Goal: Task Accomplishment & Management: Manage account settings

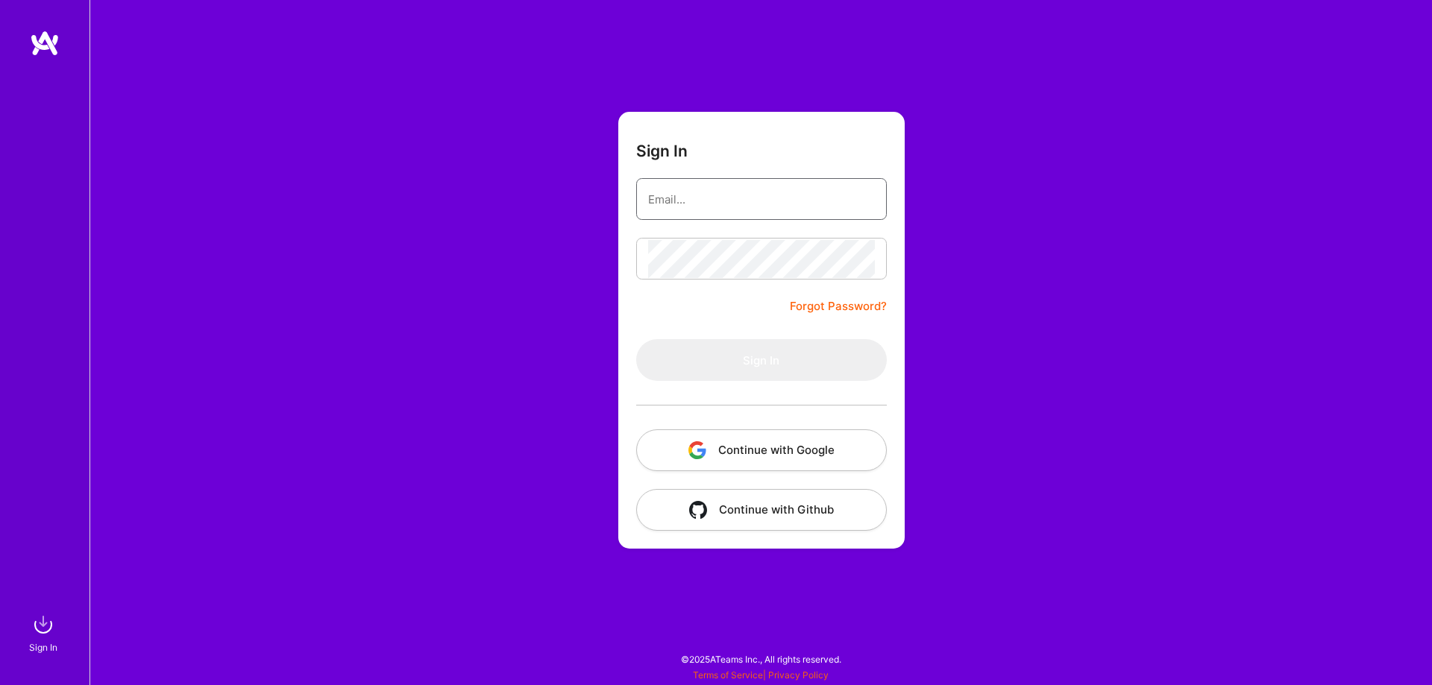
click at [691, 195] on input "email" at bounding box center [761, 200] width 227 height 38
type input "[DOMAIN_NAME][EMAIL_ADDRESS][DOMAIN_NAME]"
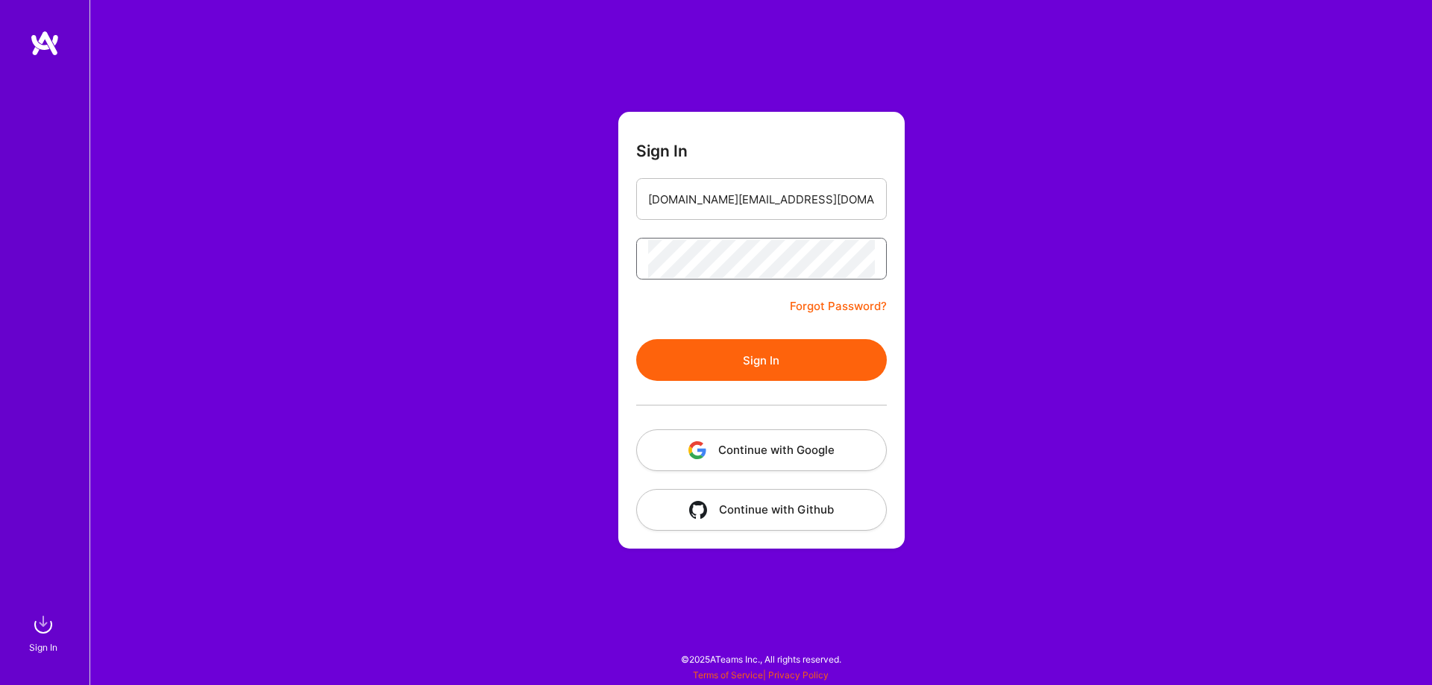
click at [636, 339] on button "Sign In" at bounding box center [761, 360] width 251 height 42
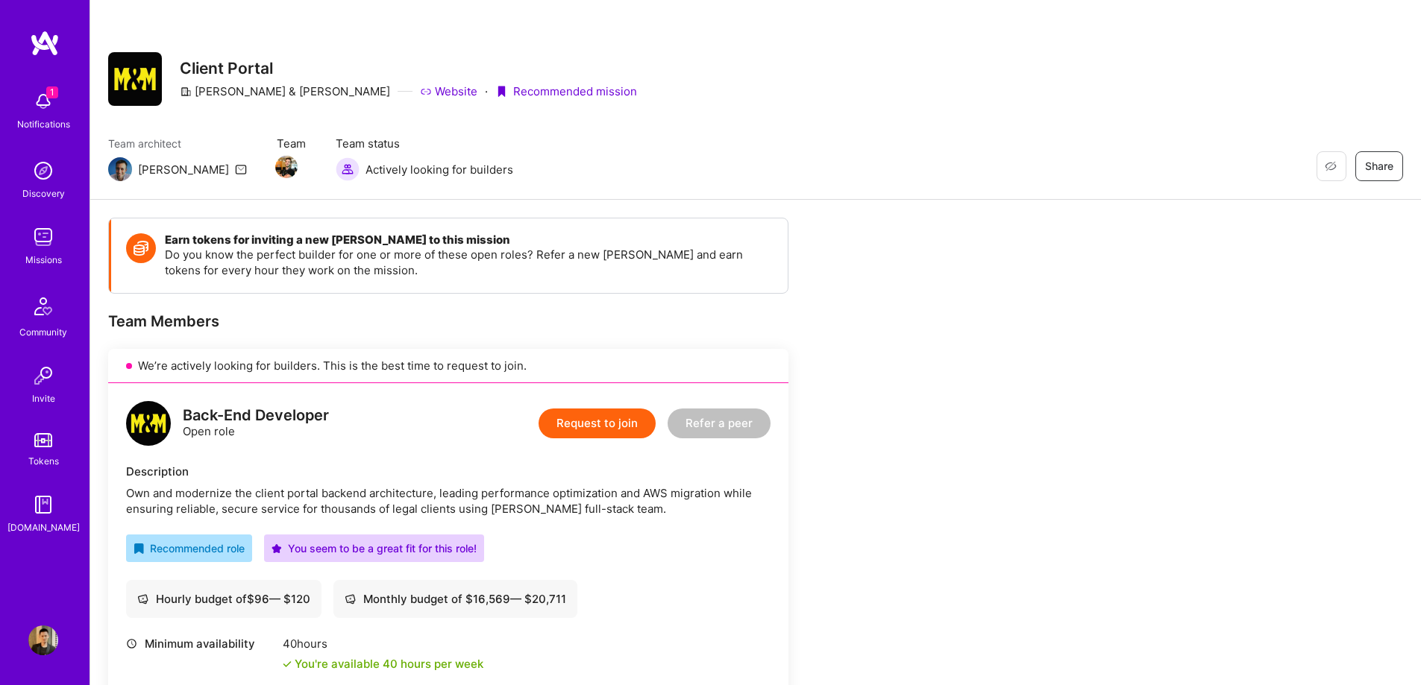
click at [58, 116] on div "Notifications" at bounding box center [43, 124] width 53 height 16
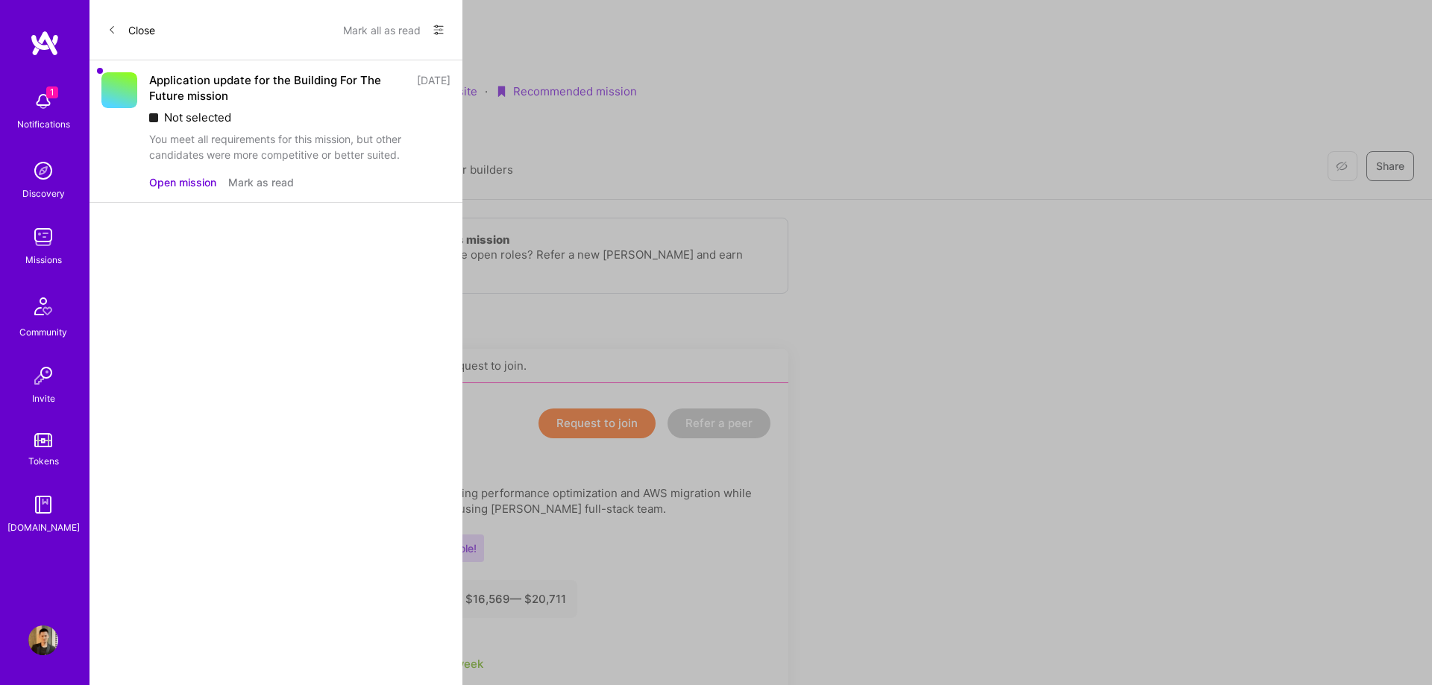
click at [264, 183] on button "Mark as read" at bounding box center [261, 183] width 66 height 16
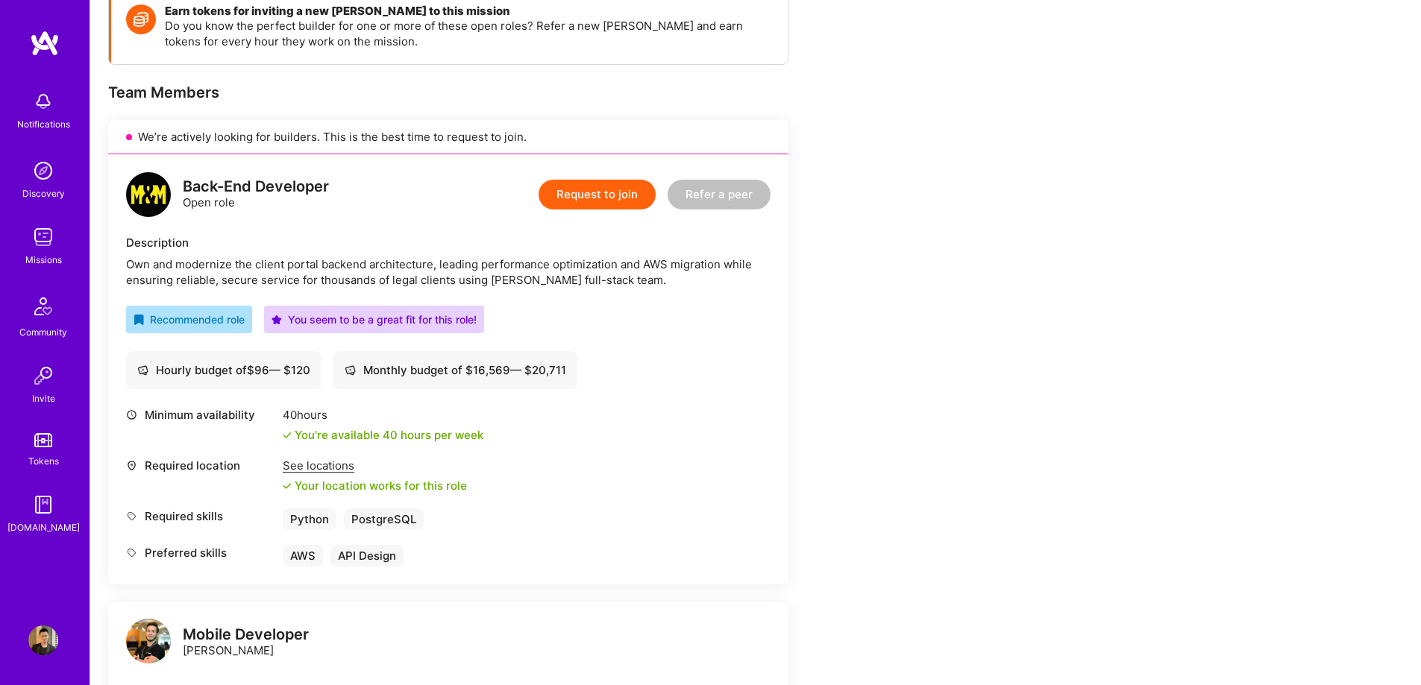
scroll to position [224, 0]
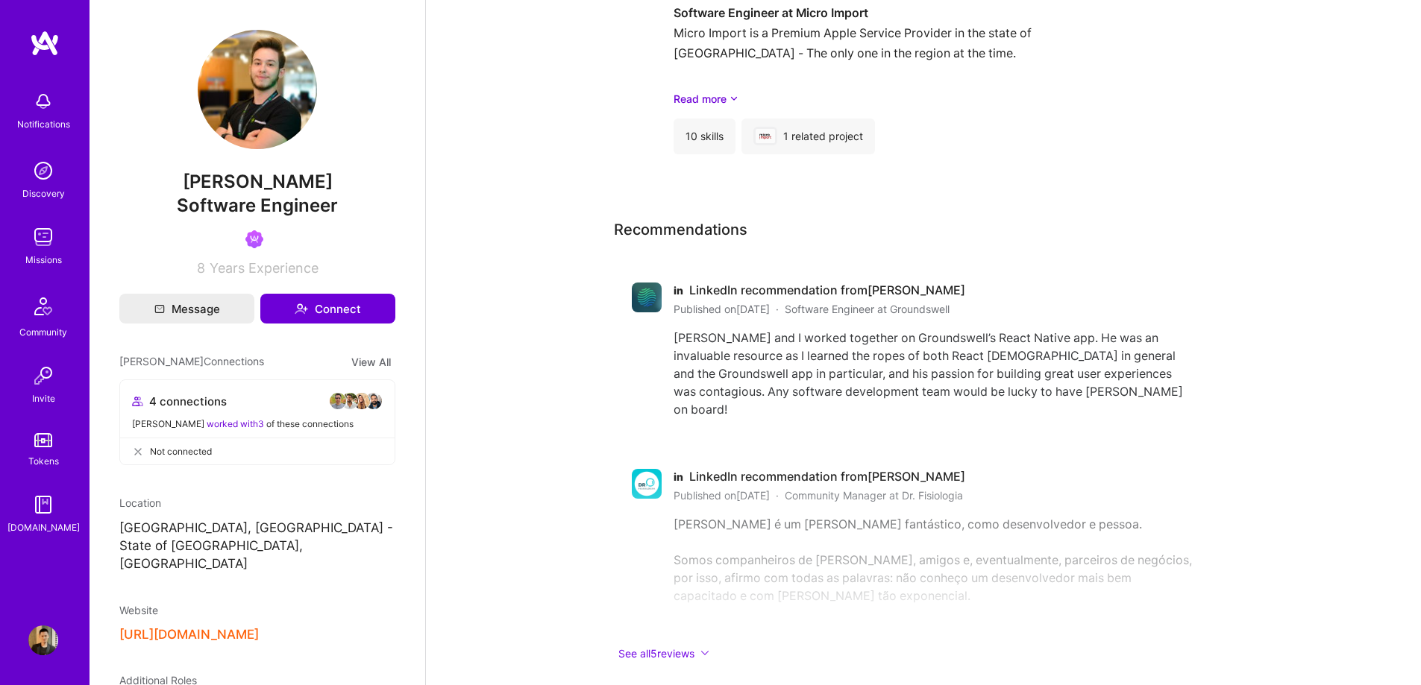
scroll to position [2783, 0]
